Goal: Task Accomplishment & Management: Manage account settings

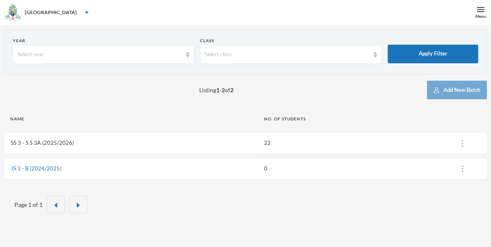
click at [62, 143] on link "SS 3 - S S 3A (2025/2026)" at bounding box center [42, 142] width 63 height 7
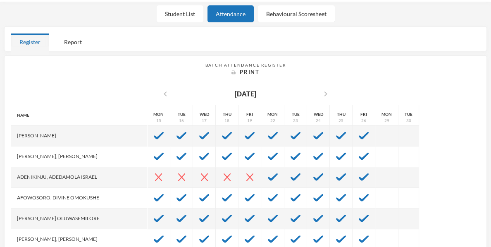
scroll to position [234, 0]
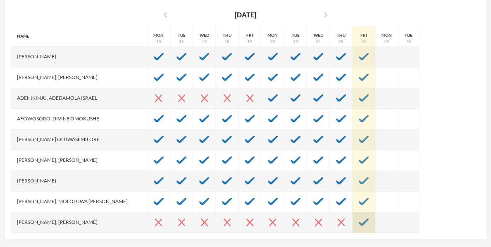
click at [359, 223] on img at bounding box center [364, 221] width 10 height 7
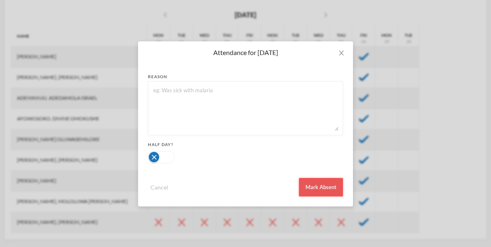
click at [322, 191] on button "Mark Absent" at bounding box center [321, 187] width 44 height 19
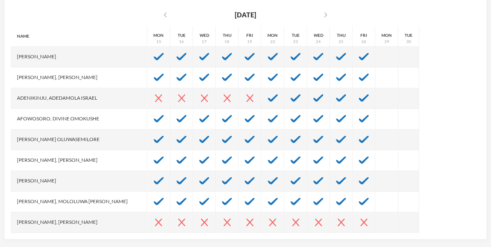
click at [426, 205] on div "Name [PERSON_NAME] Aduragbemi [PERSON_NAME]-busali, [PERSON_NAME] Oshoriameh [P…" at bounding box center [245, 129] width 469 height 207
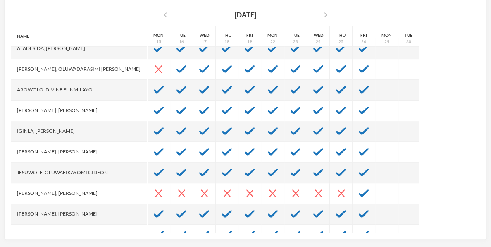
scroll to position [231, 0]
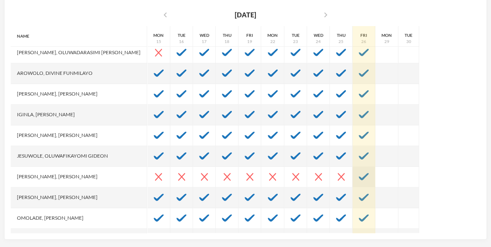
click at [353, 180] on div at bounding box center [364, 177] width 23 height 21
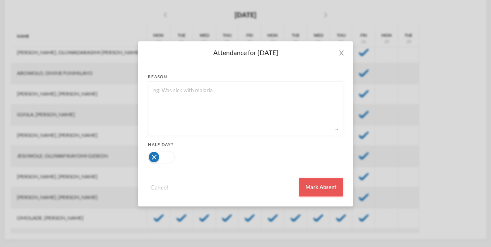
click at [333, 185] on button "Mark Absent" at bounding box center [321, 187] width 44 height 19
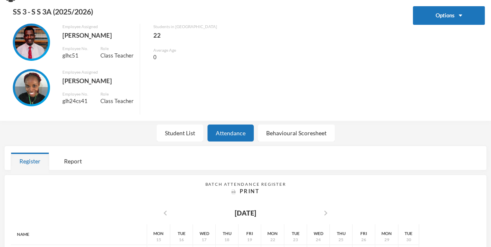
scroll to position [0, 0]
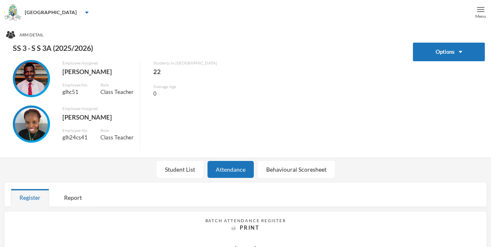
click at [480, 12] on img at bounding box center [480, 9] width 7 height 7
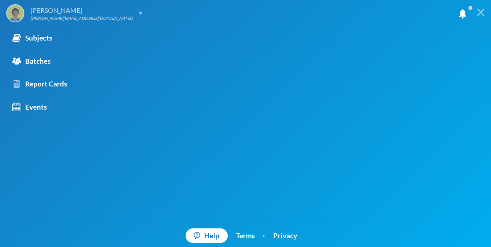
click at [139, 13] on img at bounding box center [140, 13] width 3 height 2
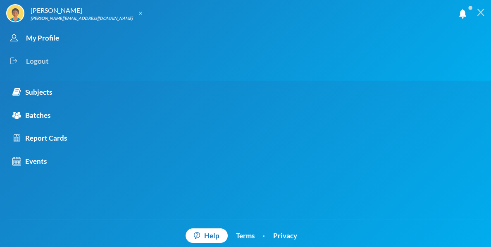
click at [38, 61] on div "Logout" at bounding box center [238, 61] width 464 height 23
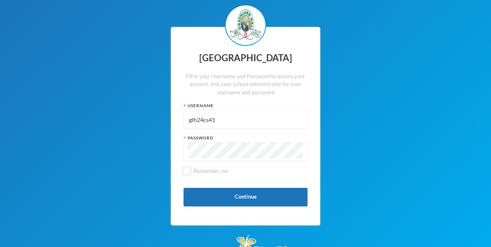
click at [217, 123] on input "glh24cs41" at bounding box center [245, 119] width 115 height 19
type input "g"
type input "glhp1"
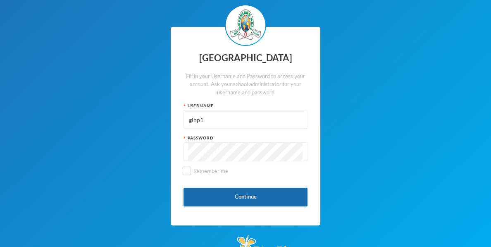
click at [236, 194] on button "Continue" at bounding box center [245, 197] width 124 height 19
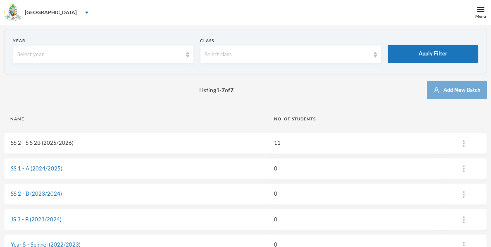
click at [37, 143] on link "SS 2 - S S 2B (2025/2026)" at bounding box center [42, 142] width 63 height 7
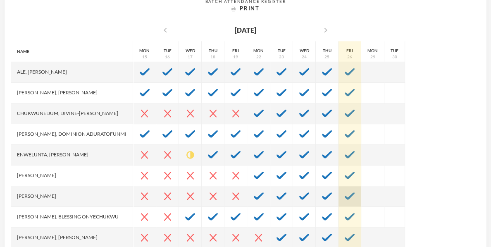
scroll to position [234, 0]
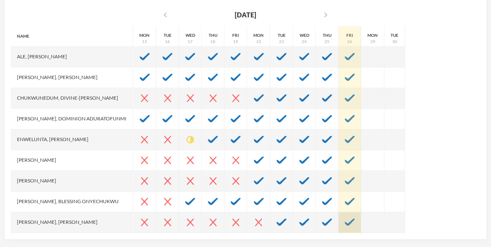
click at [351, 223] on img at bounding box center [350, 221] width 10 height 7
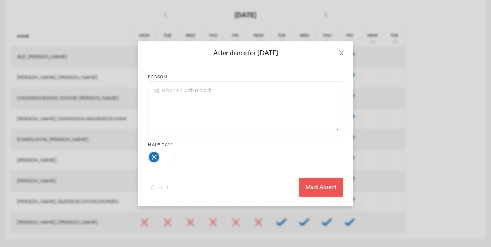
click at [324, 187] on button "Mark Absent" at bounding box center [321, 187] width 44 height 19
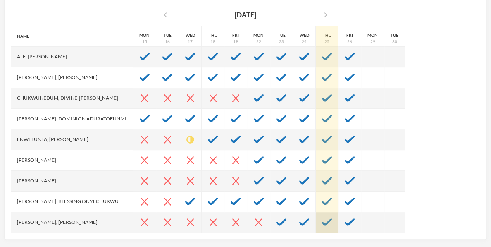
click at [328, 222] on img at bounding box center [327, 221] width 10 height 7
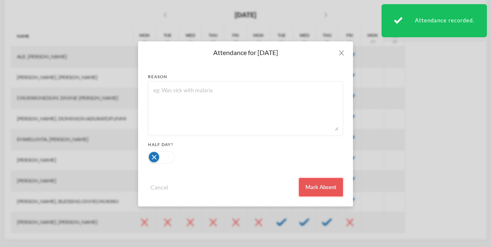
click at [319, 189] on button "Mark Absent" at bounding box center [321, 187] width 44 height 19
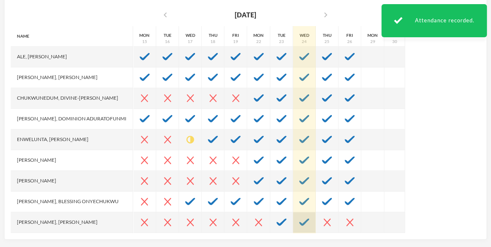
click at [303, 222] on img at bounding box center [304, 221] width 10 height 7
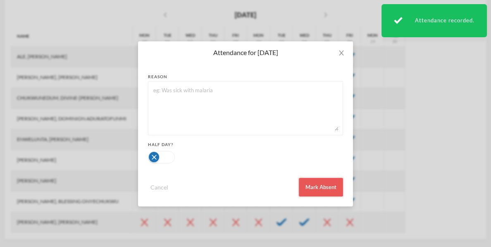
click at [319, 189] on button "Mark Absent" at bounding box center [321, 187] width 44 height 19
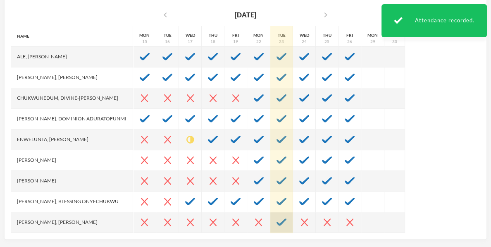
click at [284, 223] on img at bounding box center [281, 221] width 10 height 7
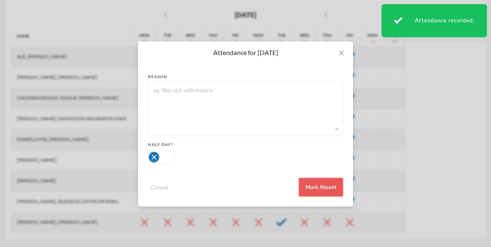
click at [318, 184] on button "Mark Absent" at bounding box center [321, 187] width 44 height 19
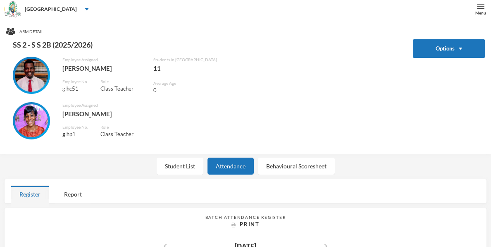
scroll to position [0, 0]
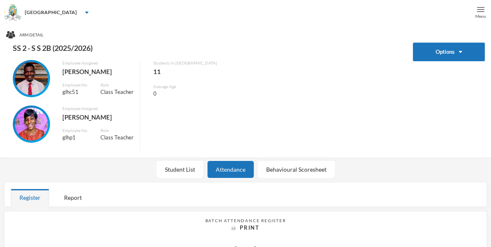
click at [480, 10] on img at bounding box center [480, 9] width 7 height 7
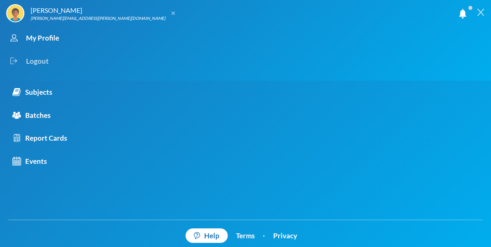
click at [38, 62] on div "Logout" at bounding box center [238, 61] width 464 height 23
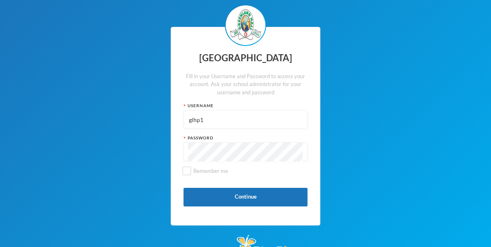
click at [233, 124] on input "glhp1" at bounding box center [245, 119] width 115 height 19
type input "g"
